Goal: Task Accomplishment & Management: Complete application form

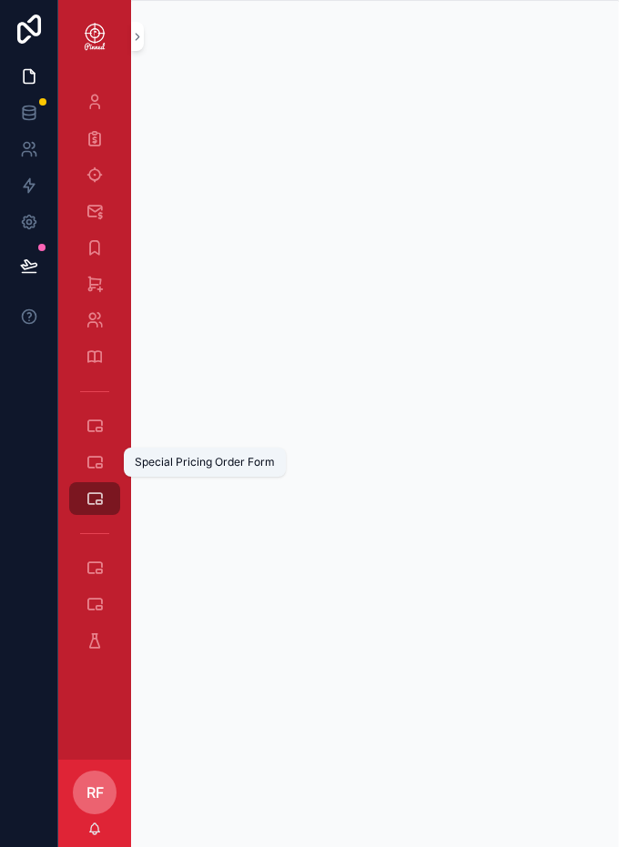
drag, startPoint x: 87, startPoint y: 459, endPoint x: 101, endPoint y: 452, distance: 15.1
click at [87, 459] on icon "scrollable content" at bounding box center [95, 462] width 18 height 18
